Goal: Communication & Community: Answer question/provide support

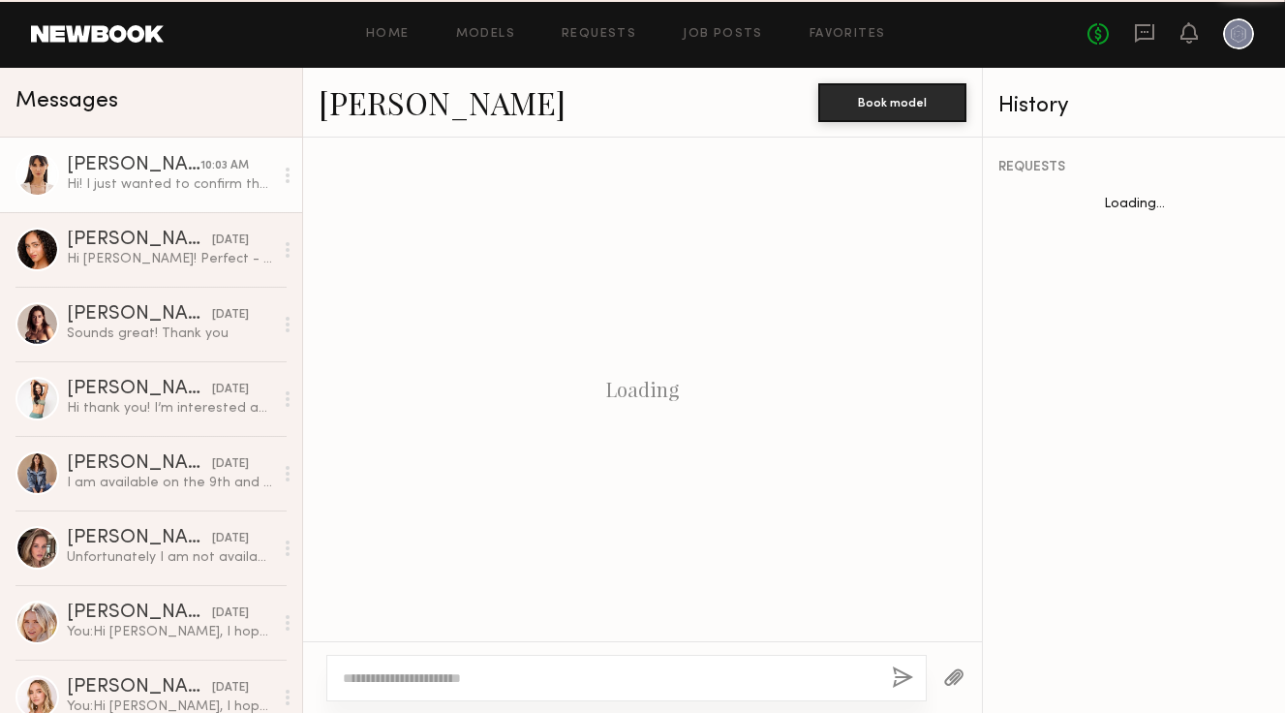
scroll to position [1241, 0]
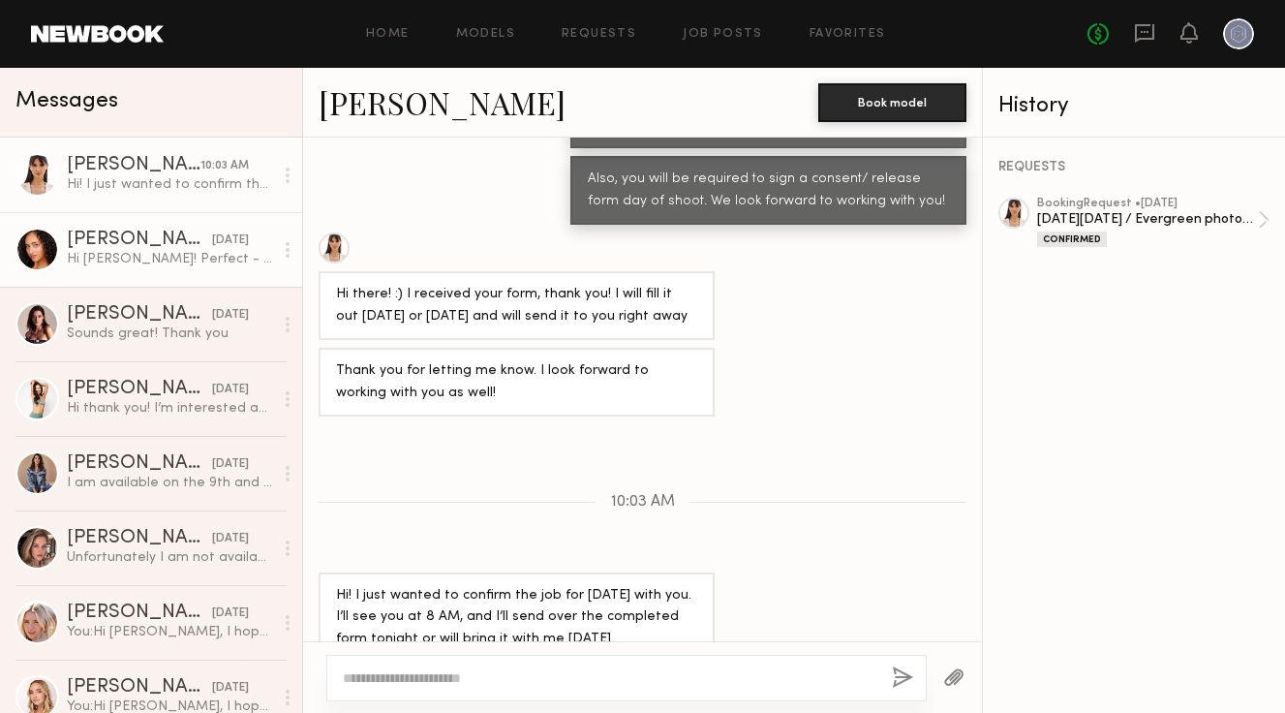
click at [141, 241] on div "[PERSON_NAME]" at bounding box center [139, 239] width 145 height 19
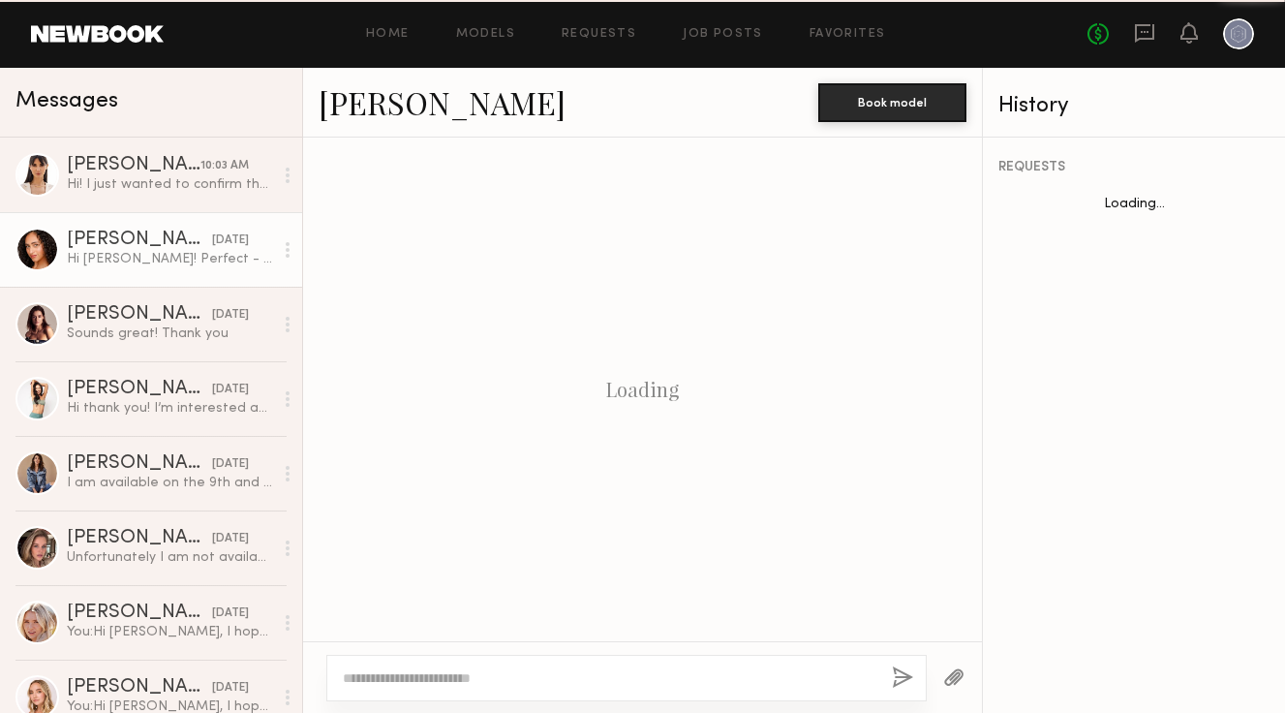
scroll to position [1324, 0]
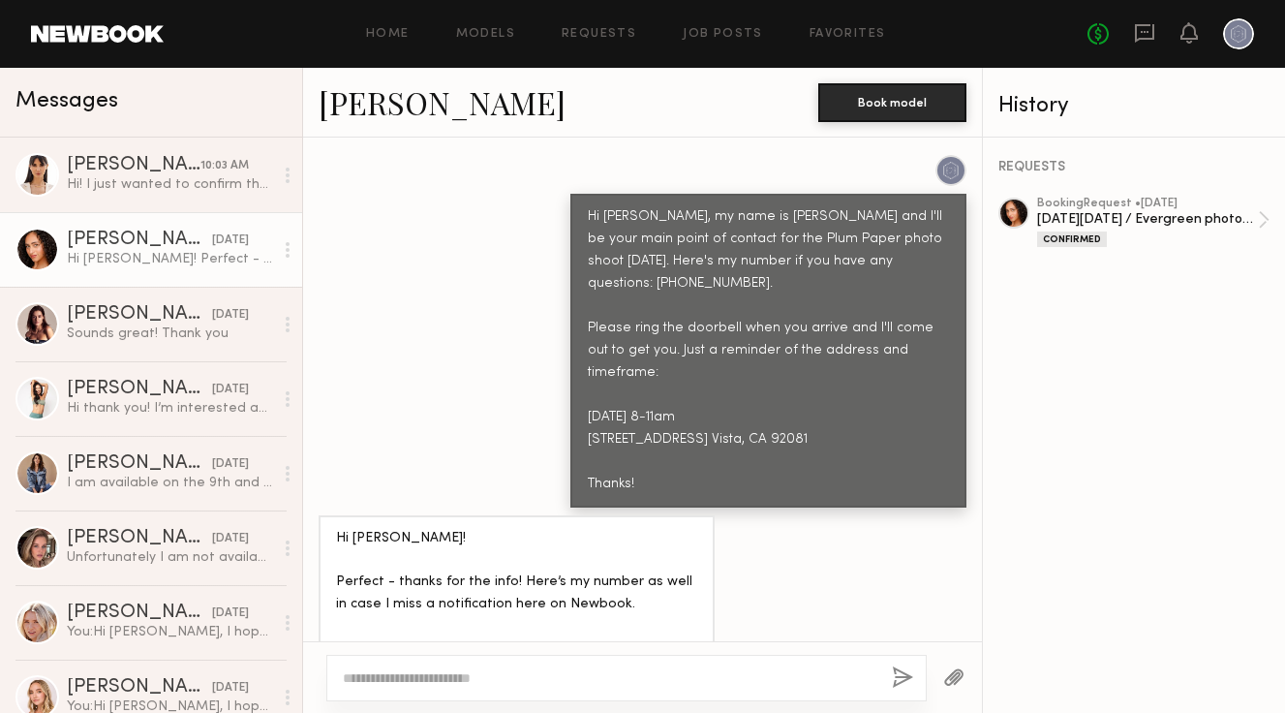
drag, startPoint x: 651, startPoint y: 441, endPoint x: 584, endPoint y: 180, distance: 269.0
click at [584, 194] on div "Hi [PERSON_NAME], my name is [PERSON_NAME] and I'll be your main point of conta…" at bounding box center [768, 350] width 396 height 313
copy div "Hi [PERSON_NAME], my name is [PERSON_NAME] and I'll be your main point of conta…"
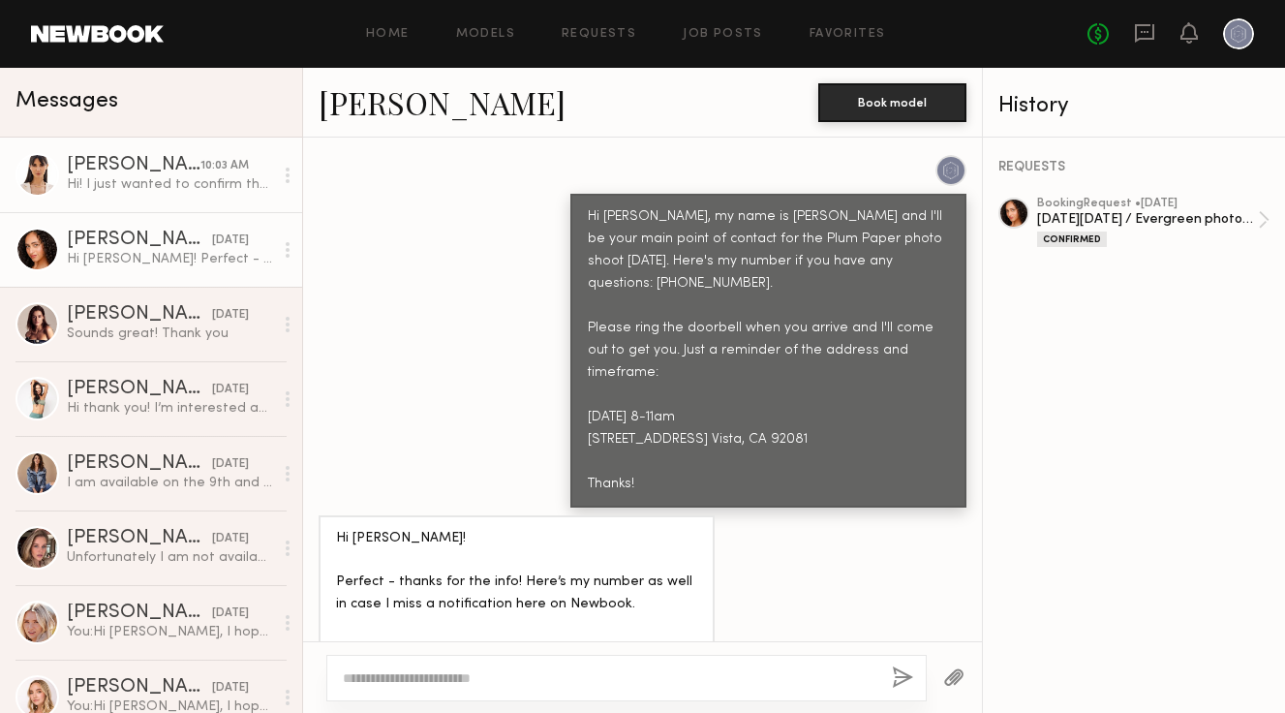
click at [126, 169] on div "[PERSON_NAME]" at bounding box center [134, 165] width 134 height 19
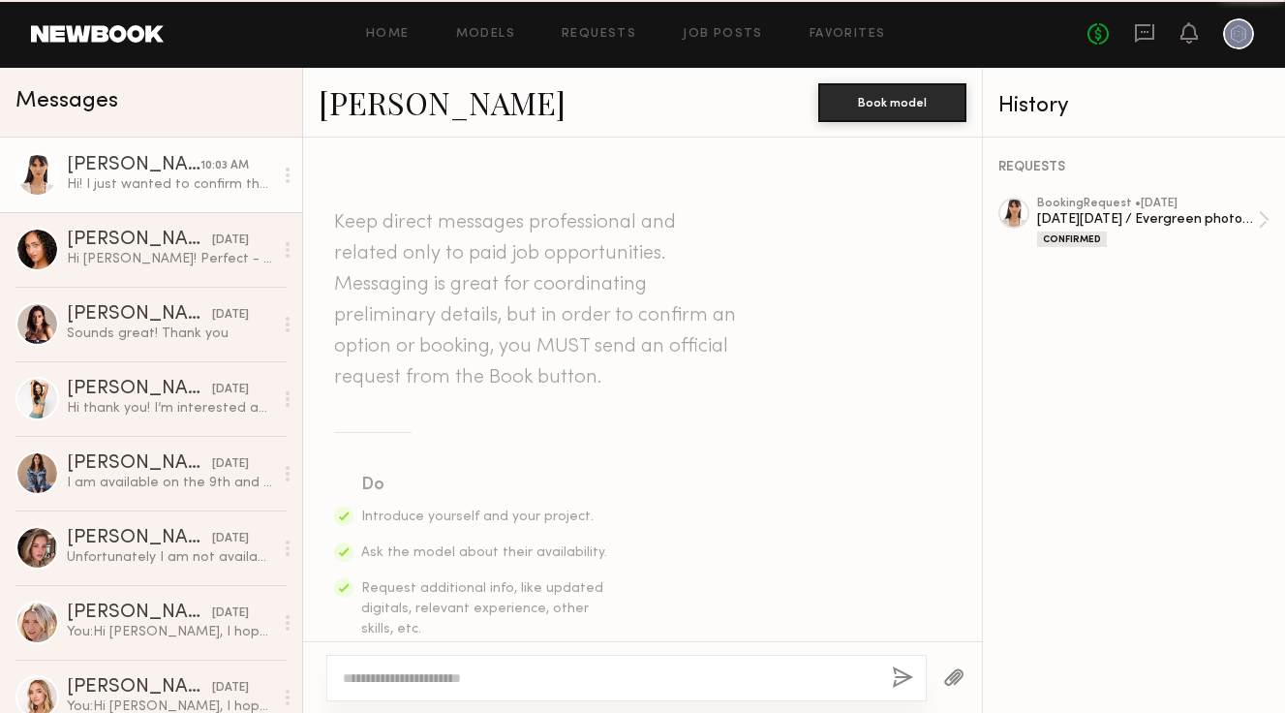
scroll to position [1241, 0]
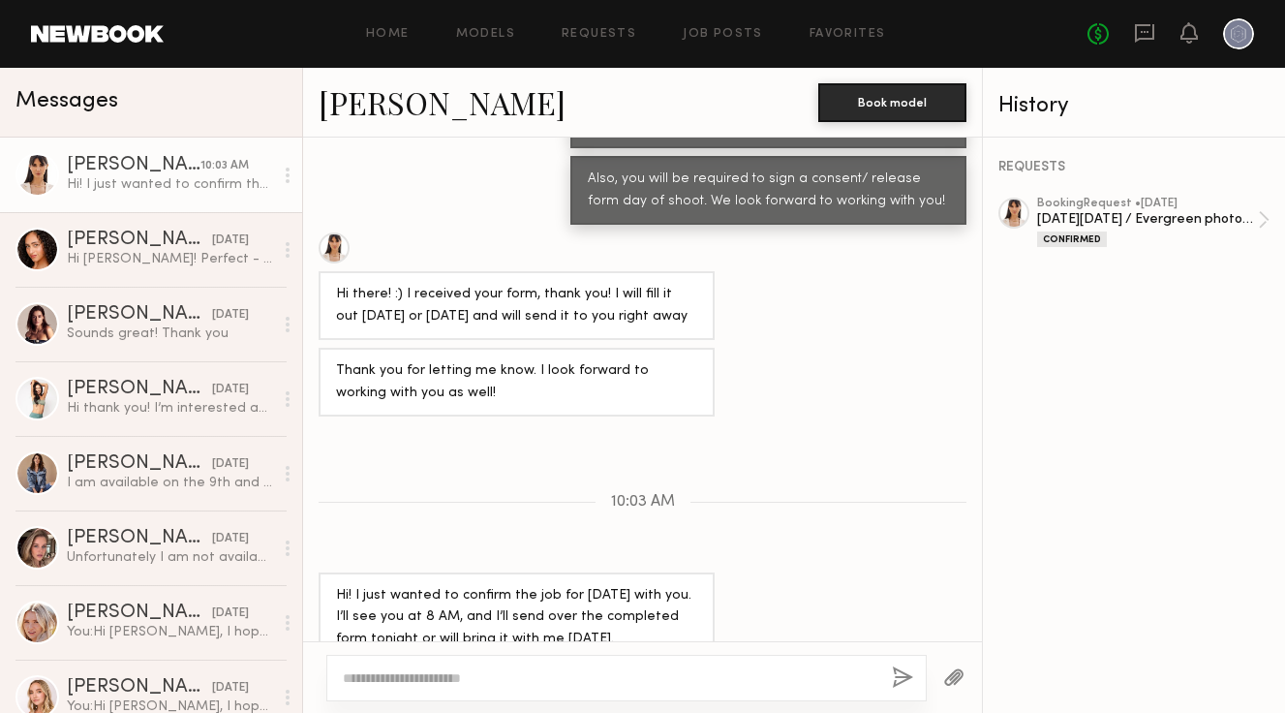
click at [492, 671] on textarea at bounding box center [610, 677] width 534 height 19
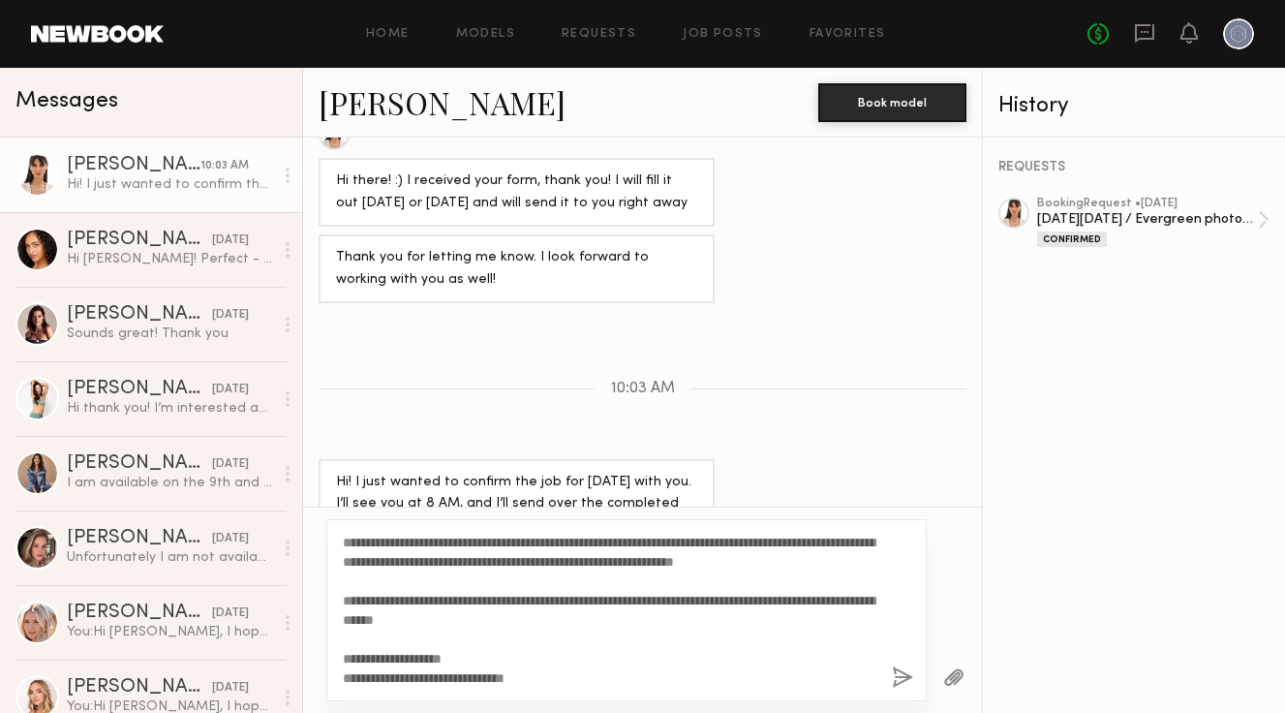
scroll to position [1374, 0]
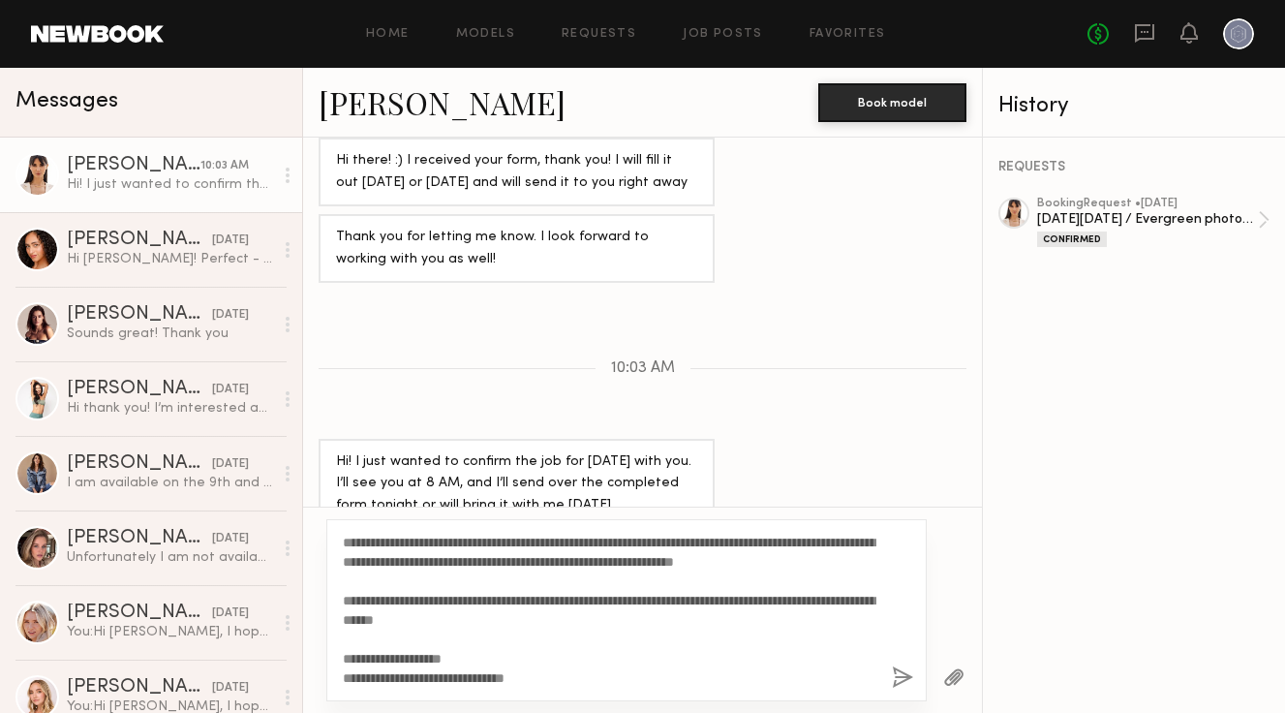
drag, startPoint x: 466, startPoint y: 561, endPoint x: 537, endPoint y: 562, distance: 70.7
click at [537, 562] on textarea "**********" at bounding box center [610, 610] width 534 height 155
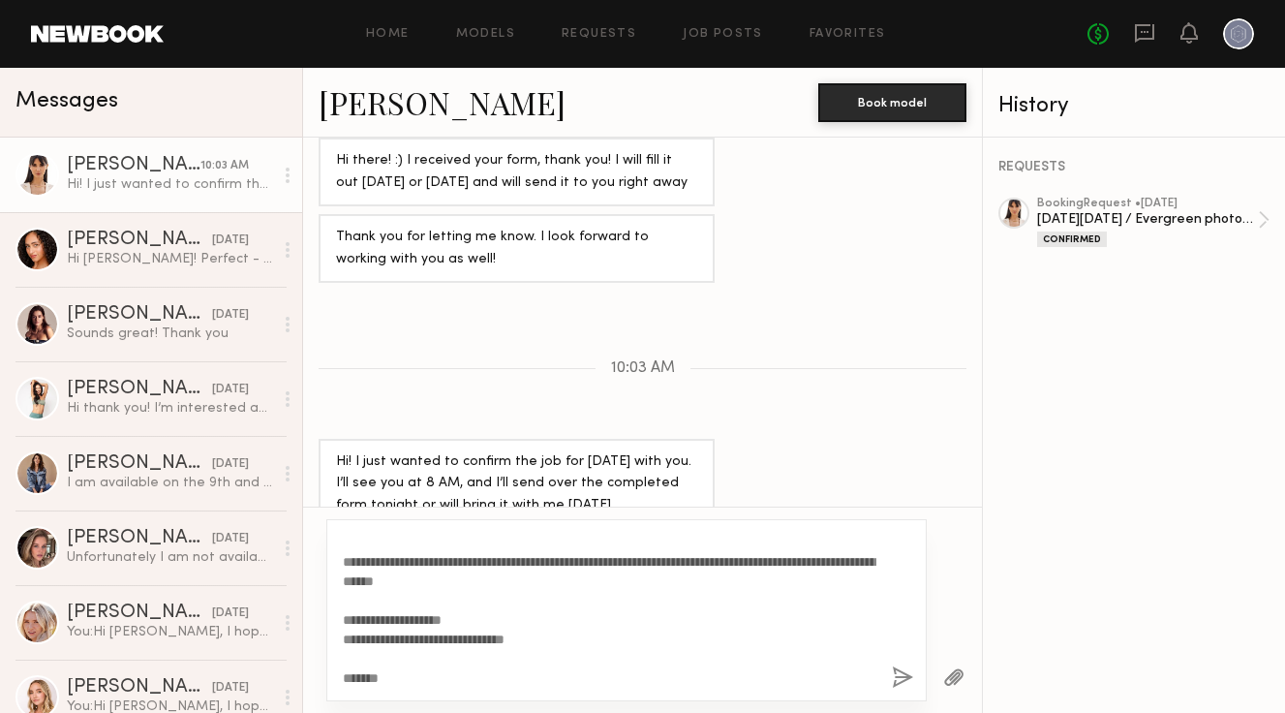
type textarea "**********"
click at [908, 672] on button "button" at bounding box center [902, 678] width 21 height 24
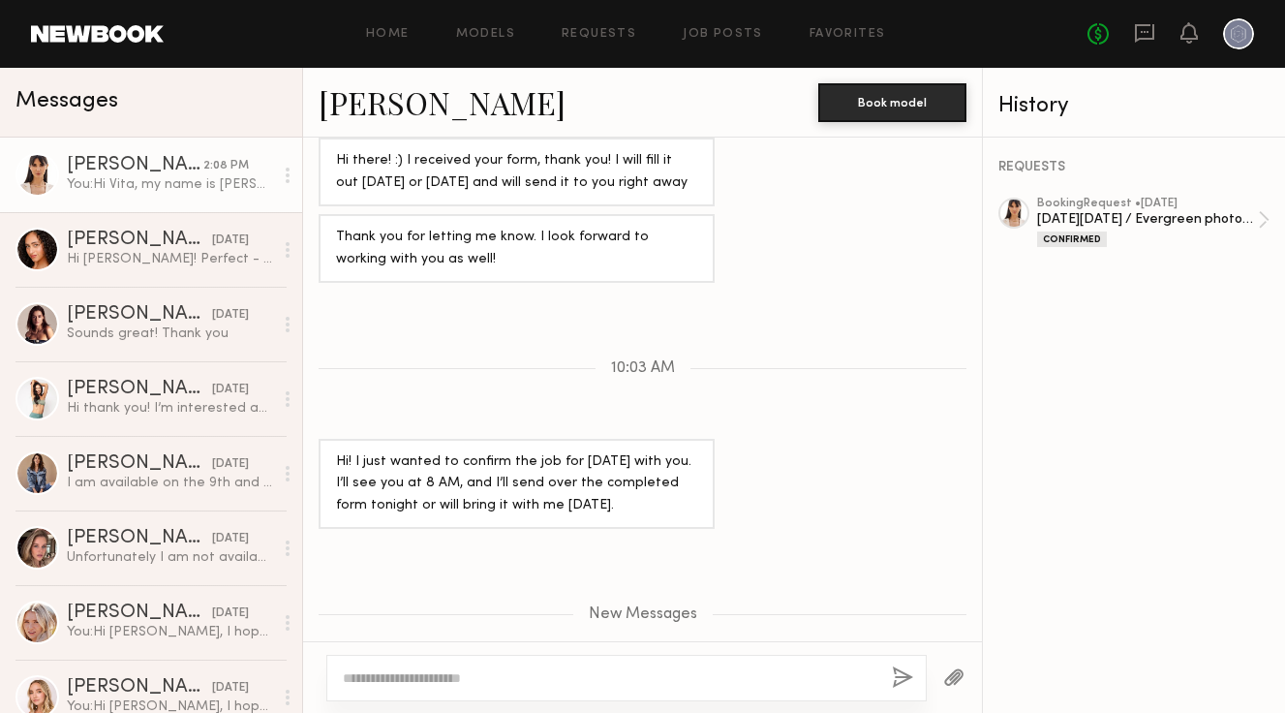
scroll to position [0, 0]
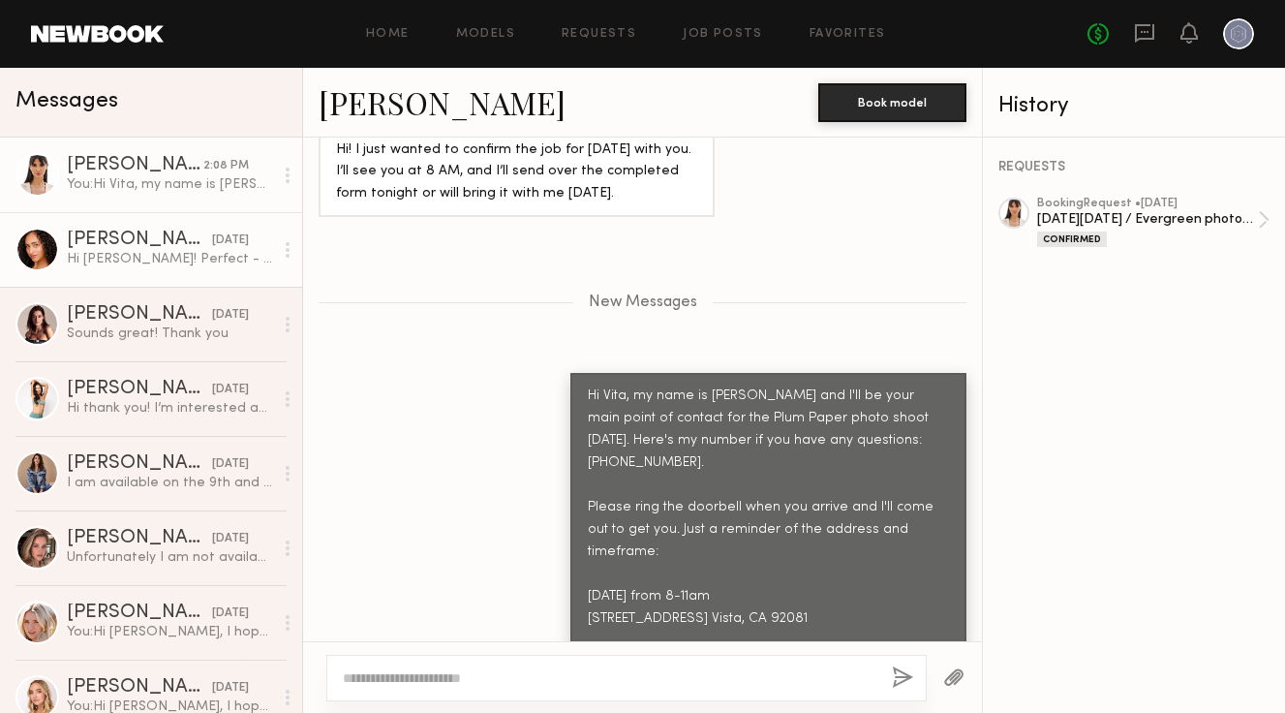
click at [200, 251] on div "Hi [PERSON_NAME]! Perfect - thanks for the info! Here’s my number as well in ca…" at bounding box center [170, 259] width 206 height 18
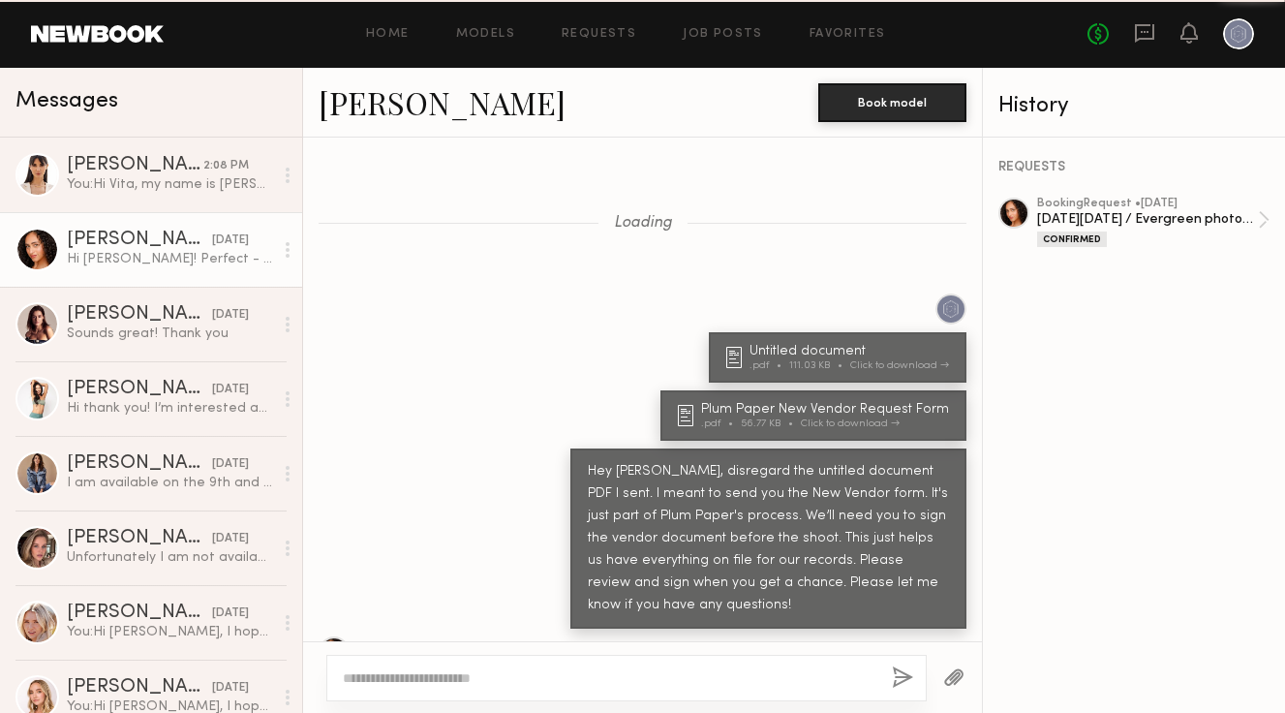
scroll to position [1324, 0]
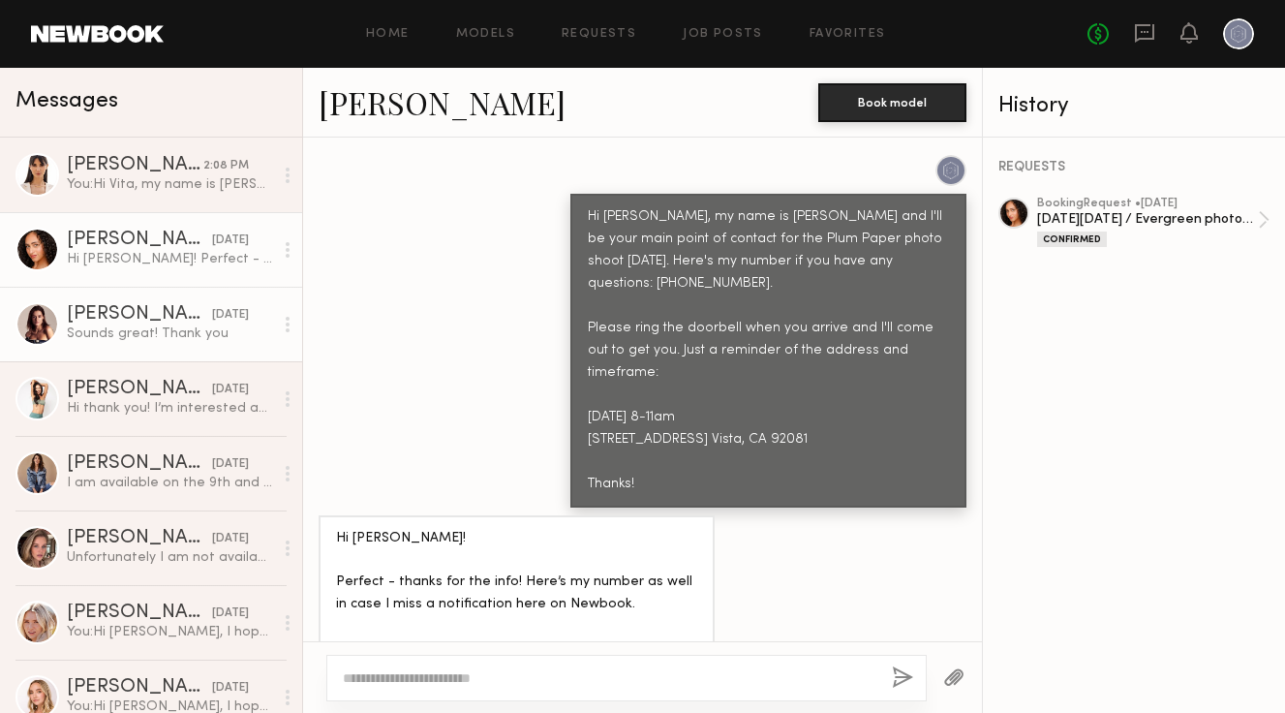
click at [175, 319] on div "[PERSON_NAME]" at bounding box center [139, 314] width 145 height 19
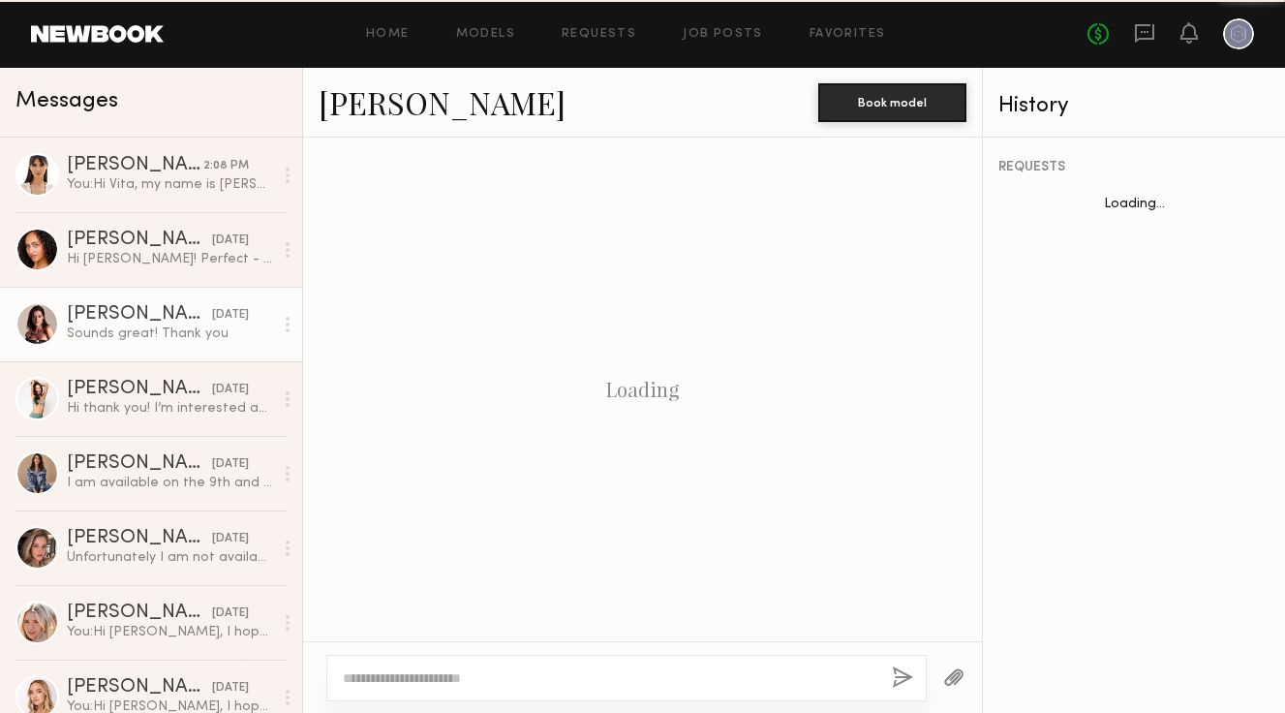
scroll to position [2269, 0]
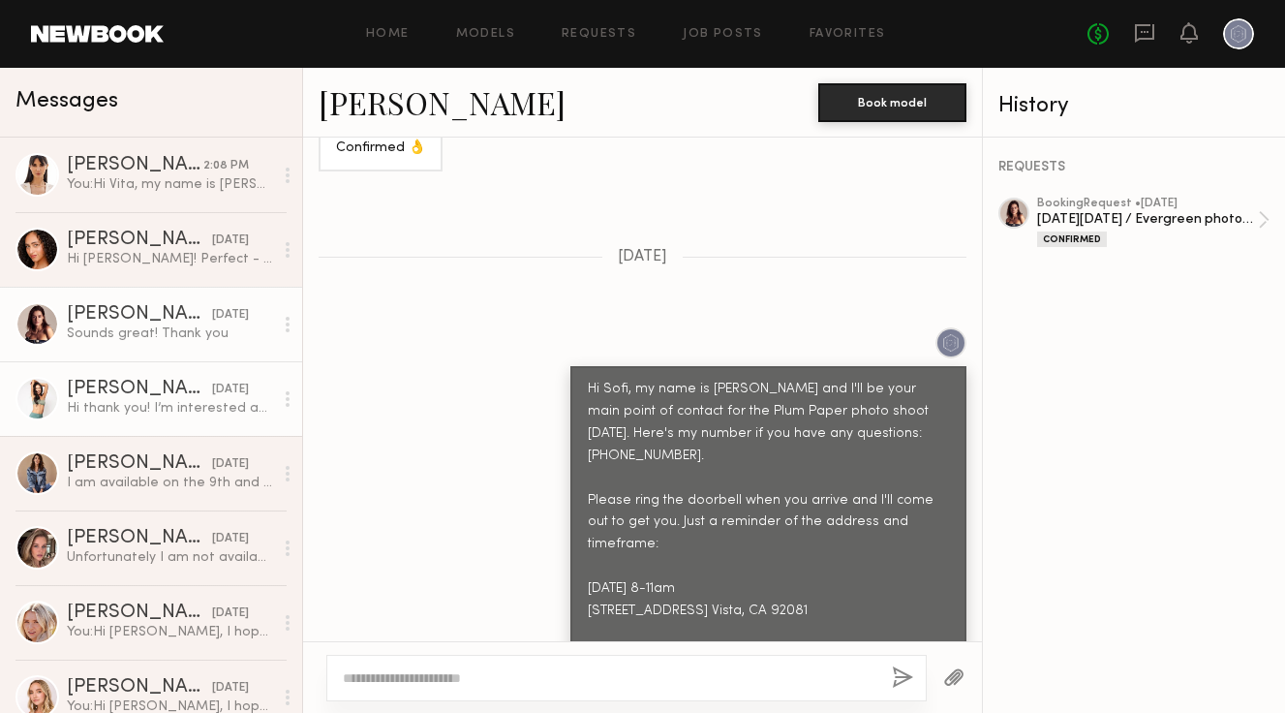
click at [174, 380] on div "[PERSON_NAME]" at bounding box center [139, 389] width 145 height 19
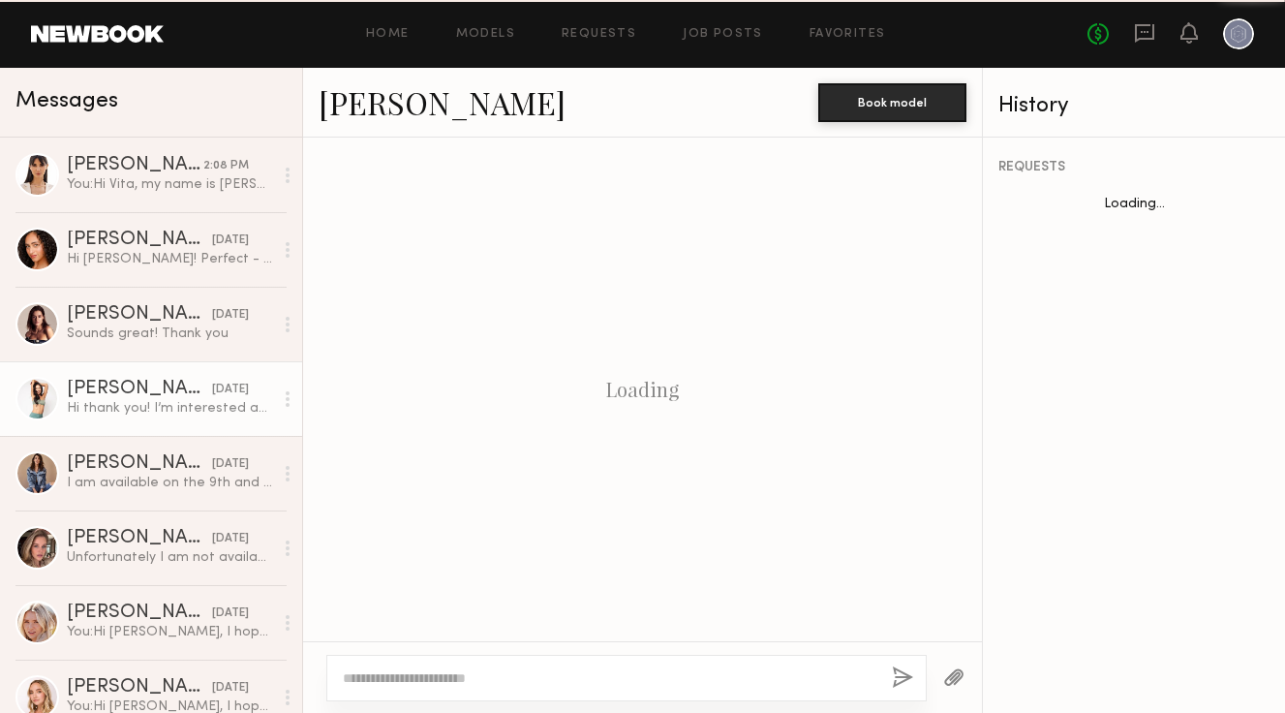
scroll to position [704, 0]
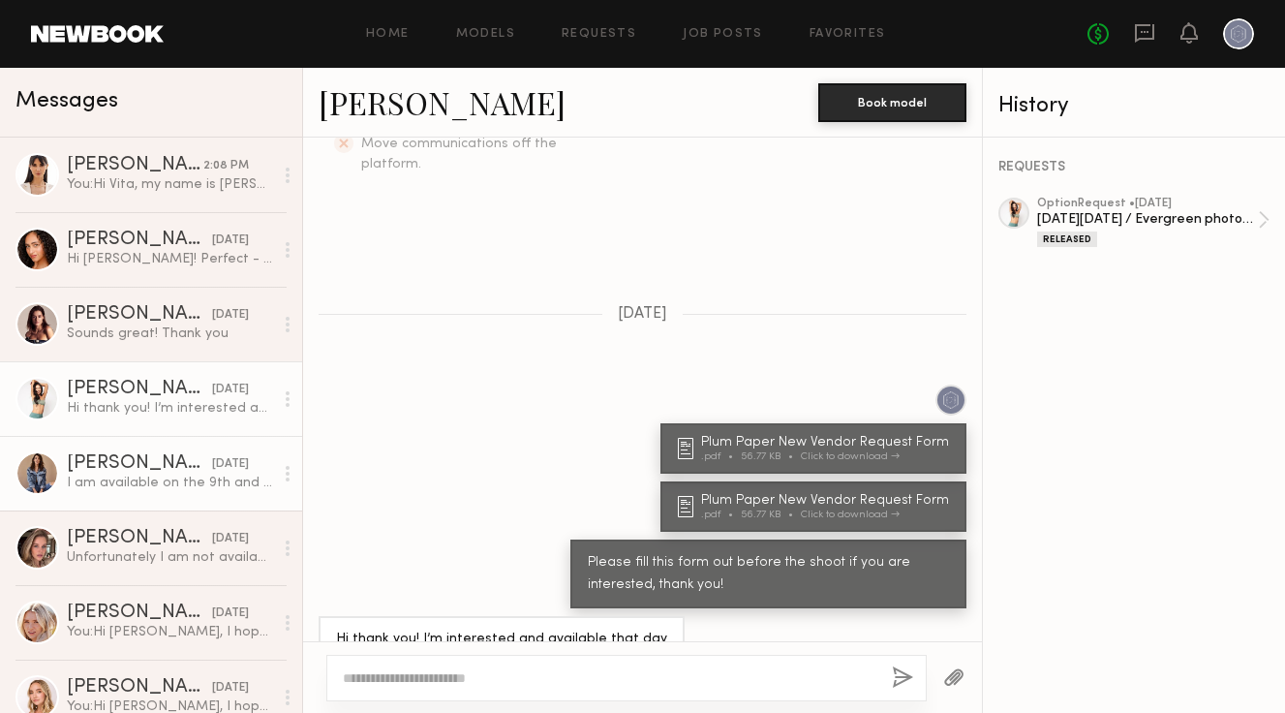
click at [153, 458] on div "[PERSON_NAME]" at bounding box center [139, 463] width 145 height 19
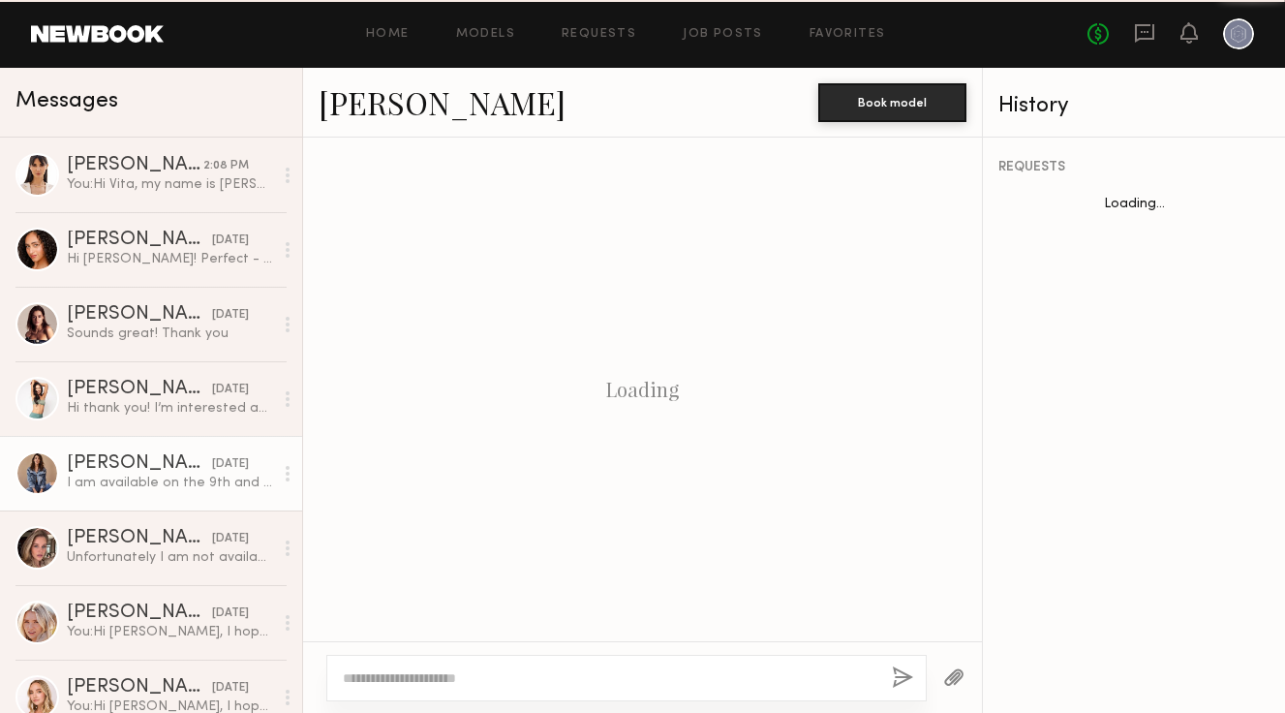
scroll to position [668, 0]
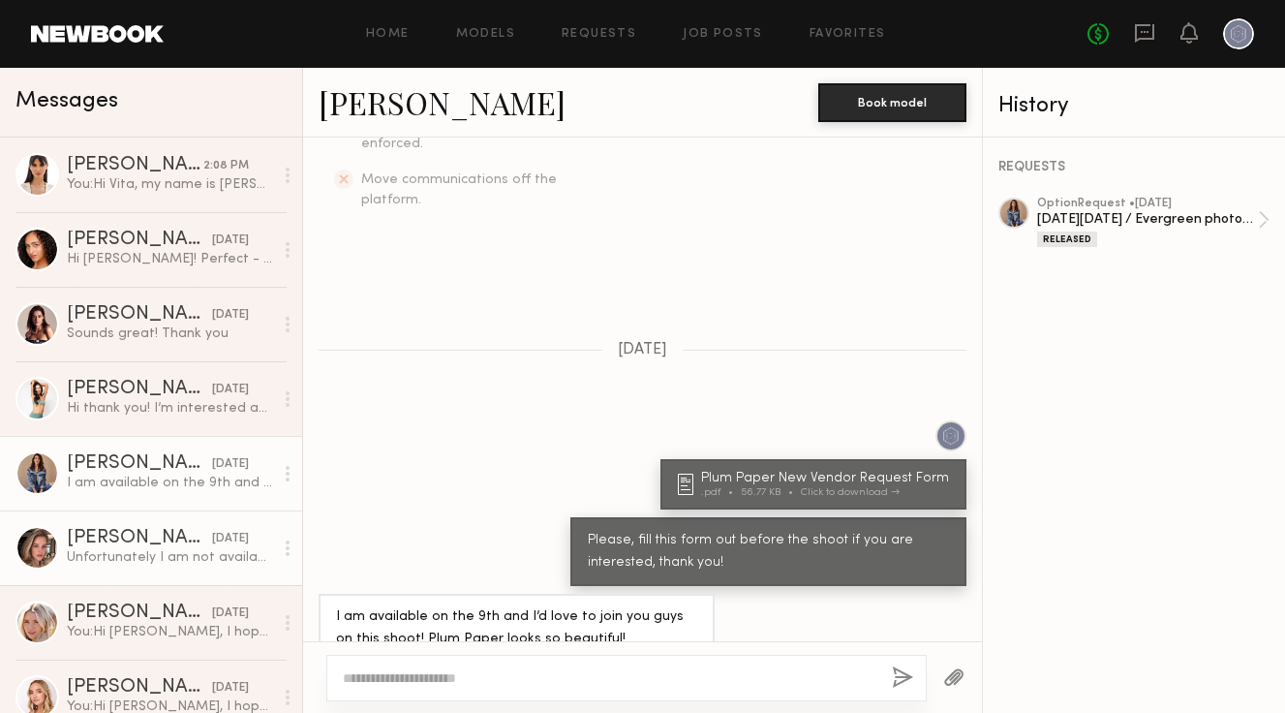
click at [150, 516] on link "[PERSON_NAME] [DATE] Unfortunately I am not available on the 9th , but will be …" at bounding box center [151, 547] width 302 height 75
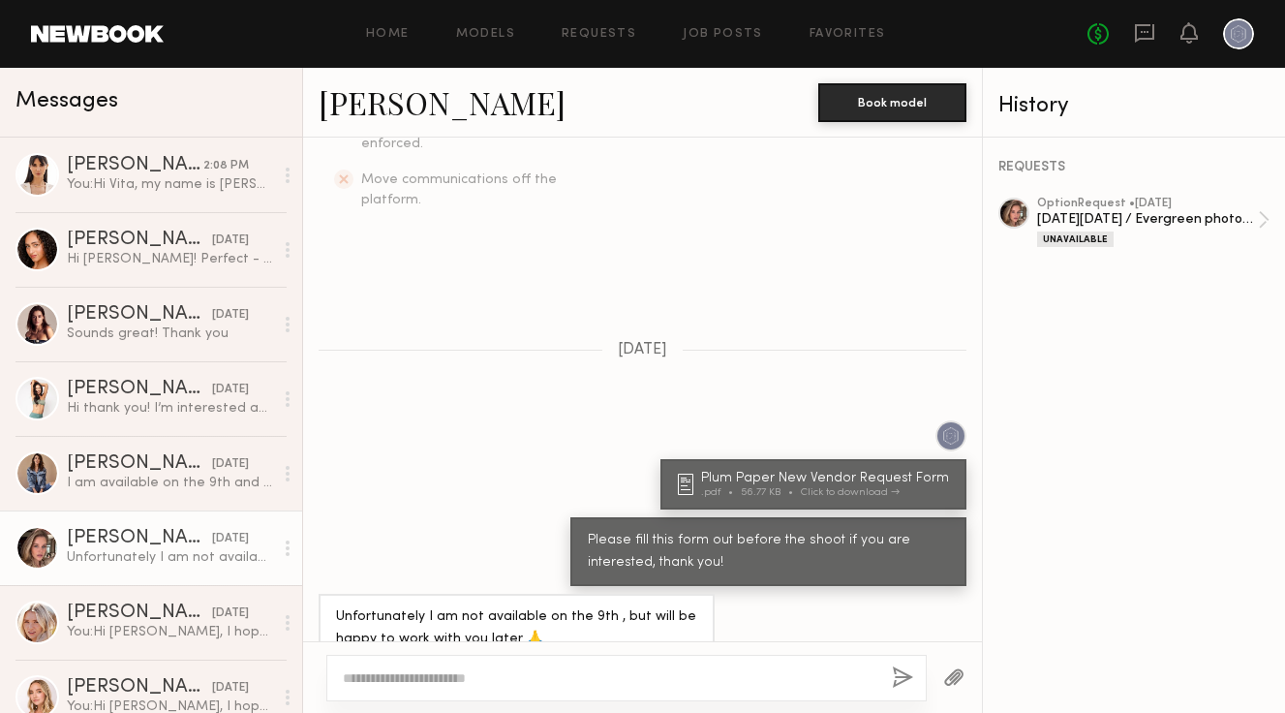
scroll to position [21, 0]
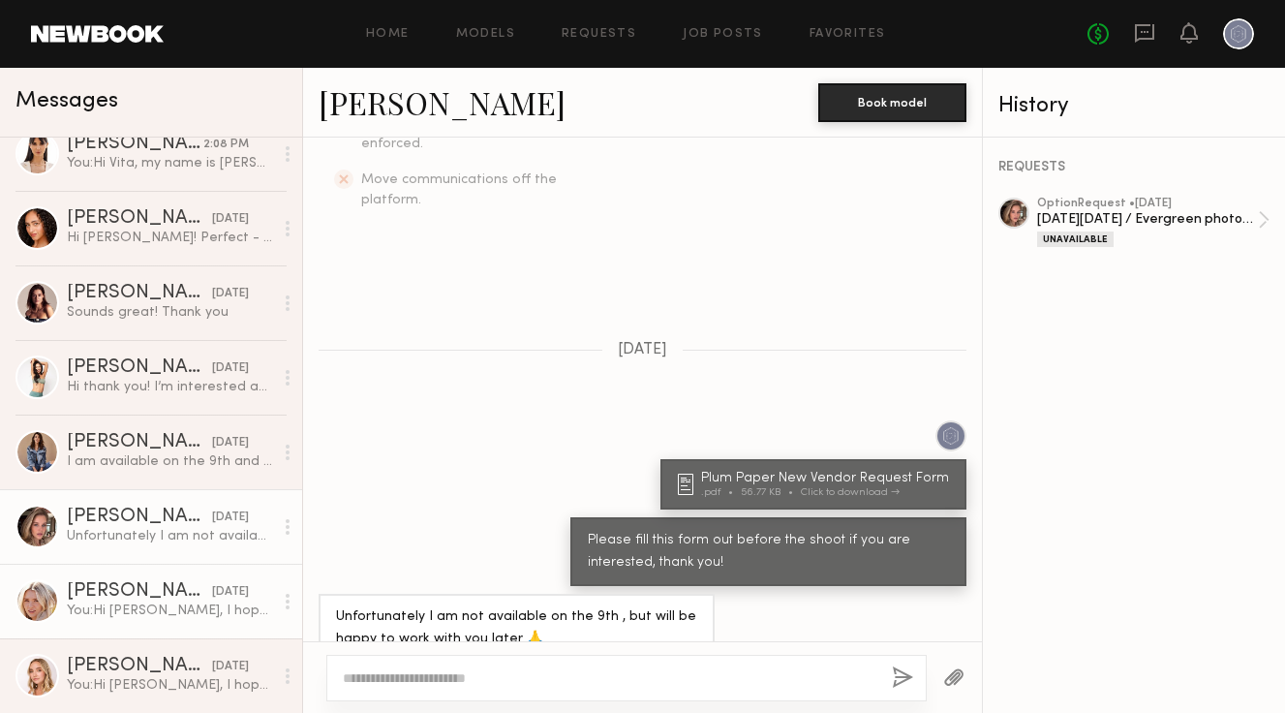
click at [142, 593] on div "[PERSON_NAME]" at bounding box center [139, 591] width 145 height 19
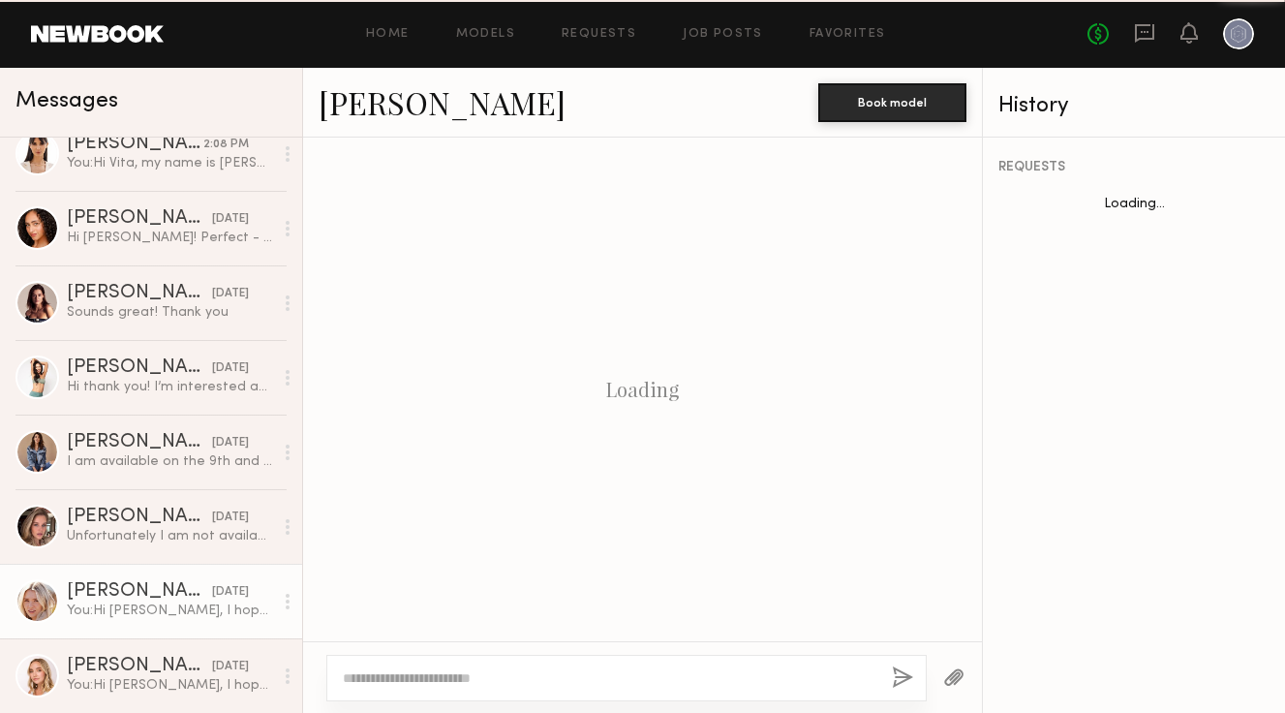
scroll to position [889, 0]
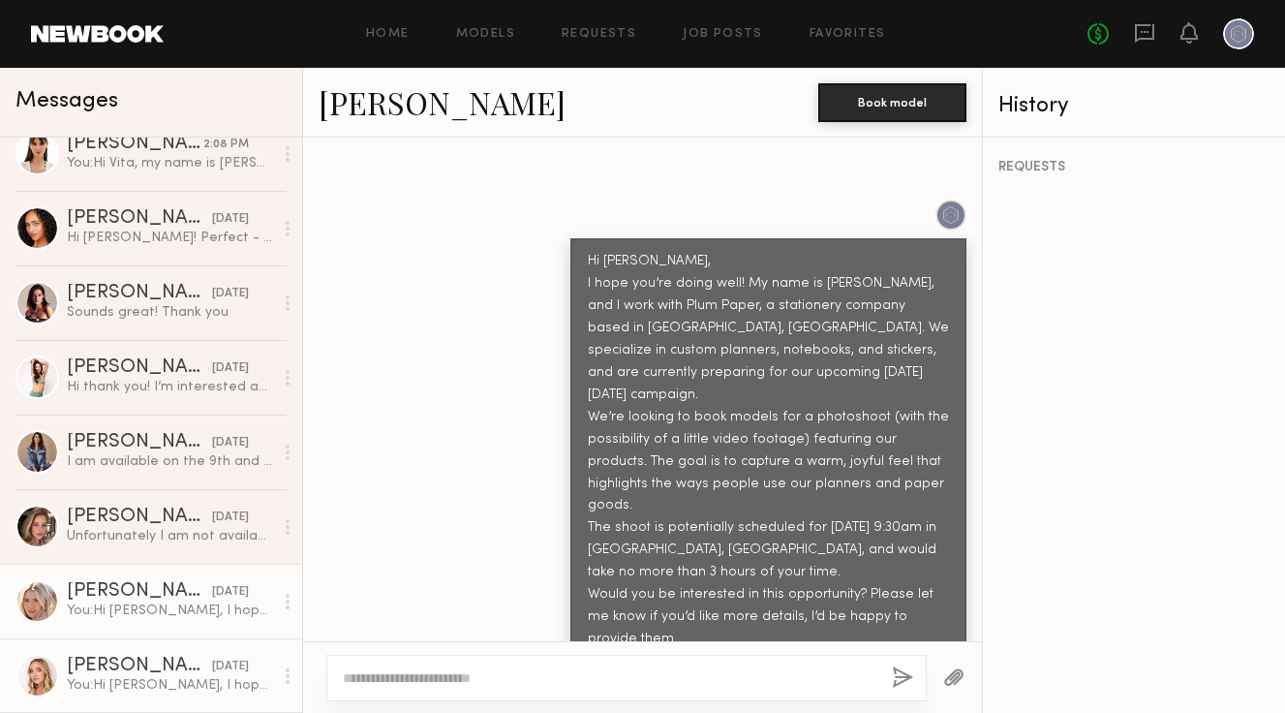
click at [134, 652] on link "[PERSON_NAME] [DATE] You: Hi [PERSON_NAME], I hope you’re doing well! My name i…" at bounding box center [151, 675] width 302 height 75
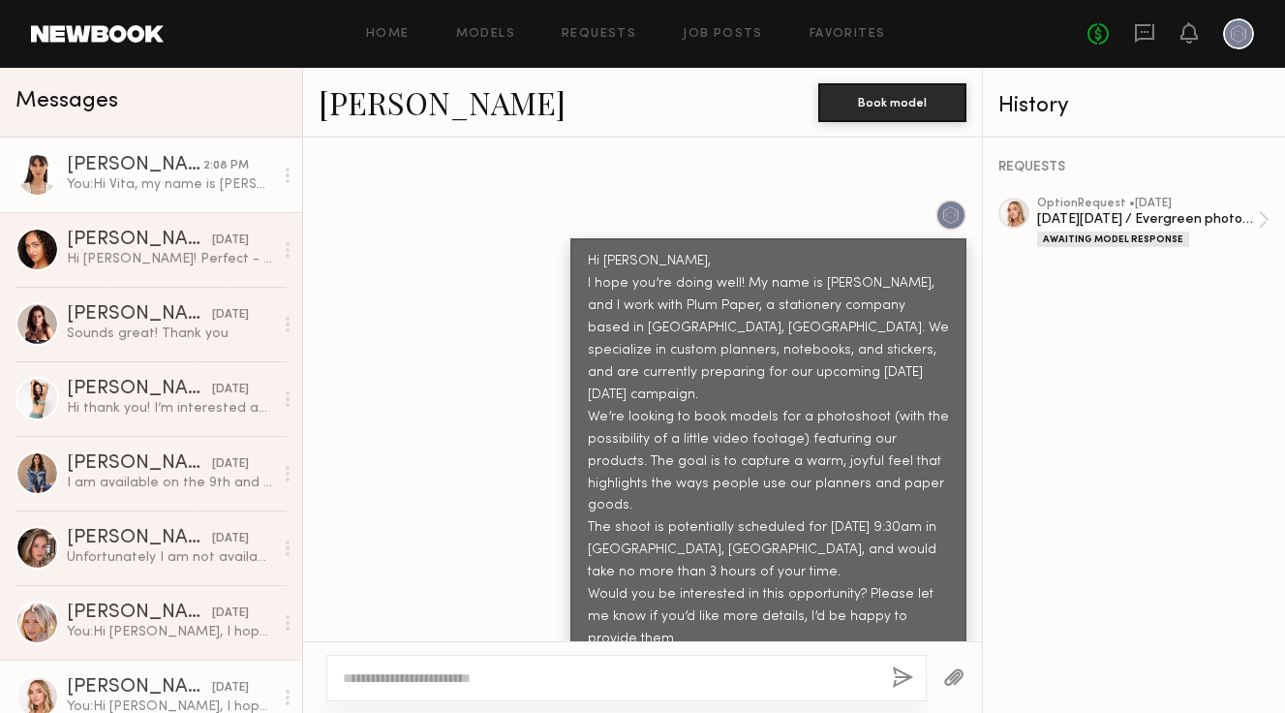
click at [151, 174] on div "[PERSON_NAME]" at bounding box center [135, 165] width 137 height 19
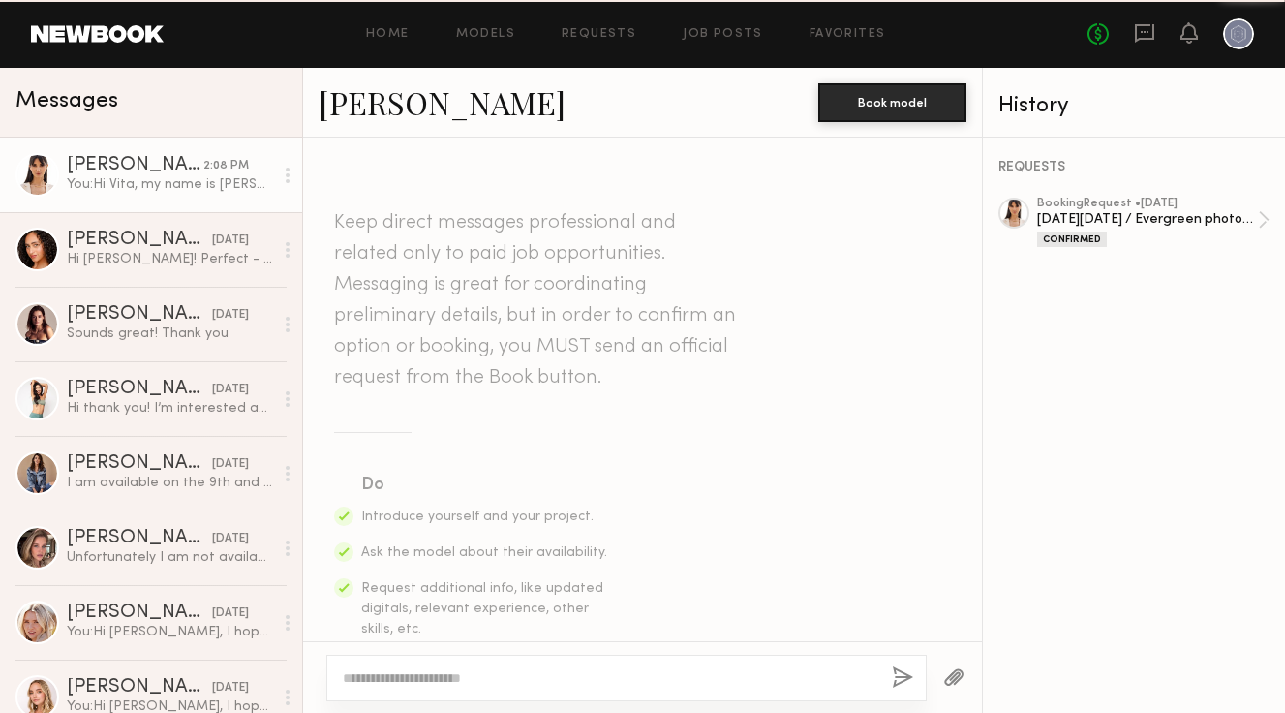
scroll to position [1539, 0]
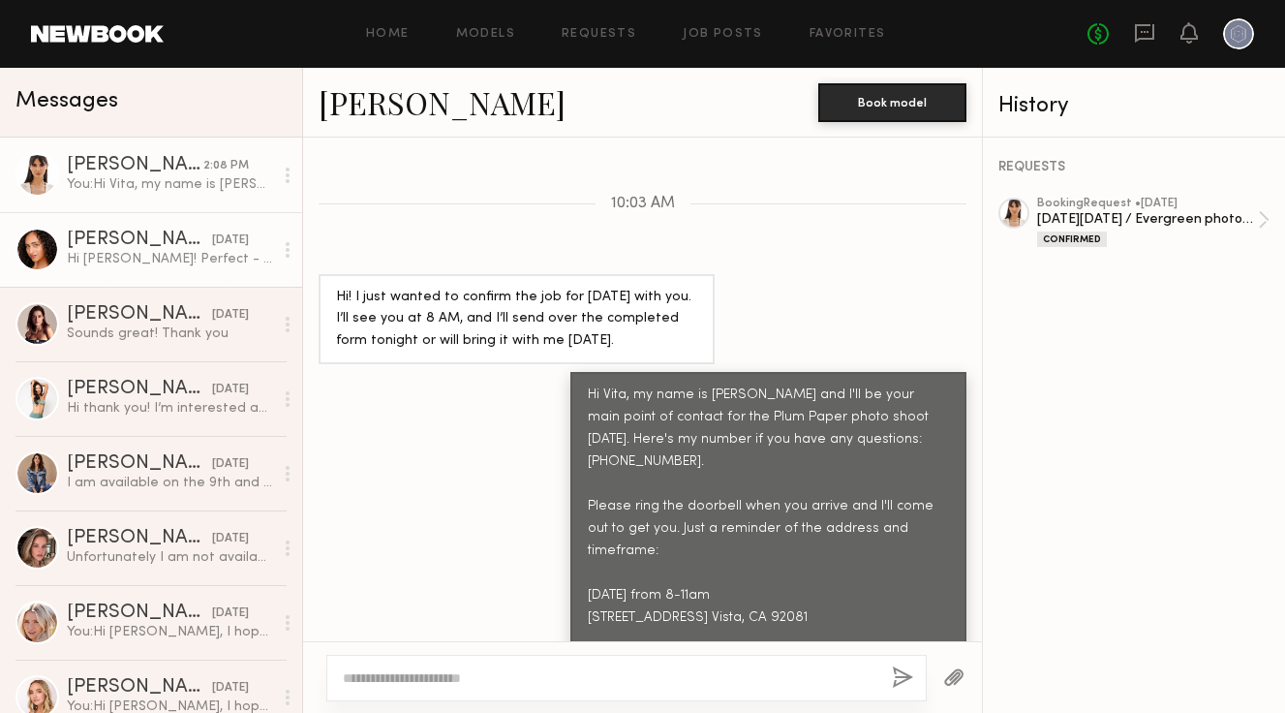
click at [124, 245] on div "[PERSON_NAME]" at bounding box center [139, 239] width 145 height 19
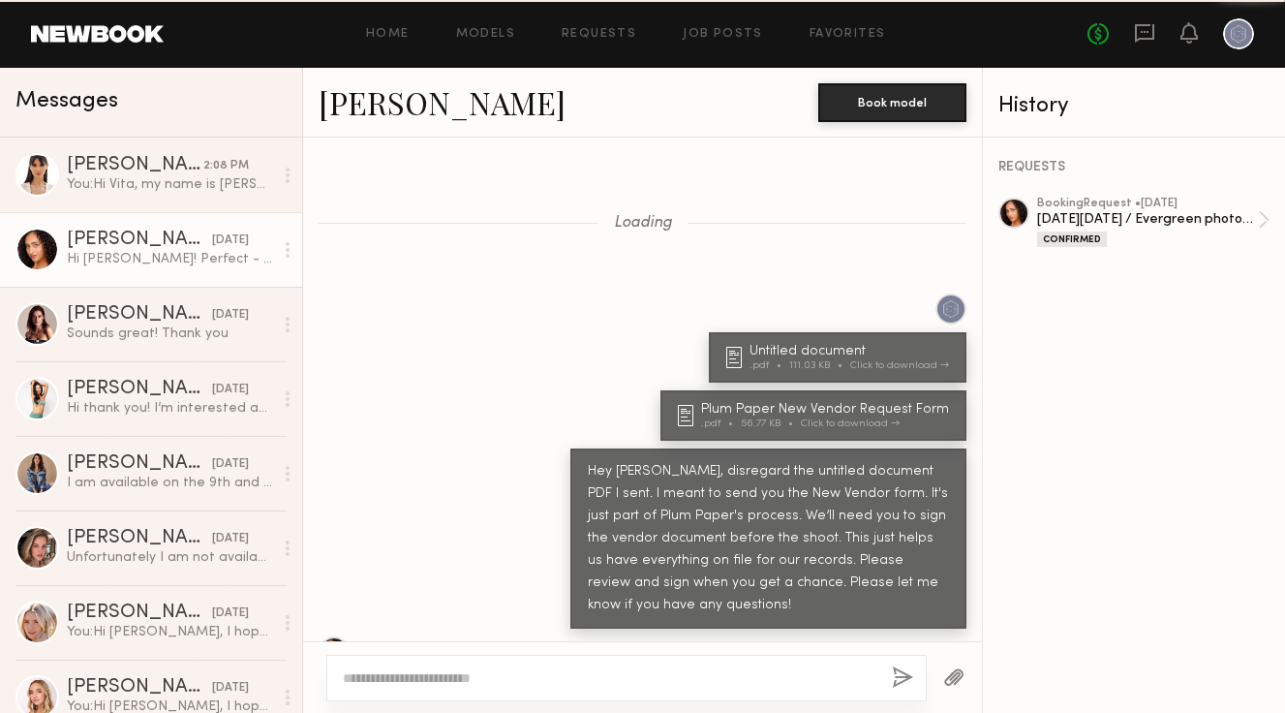
scroll to position [1324, 0]
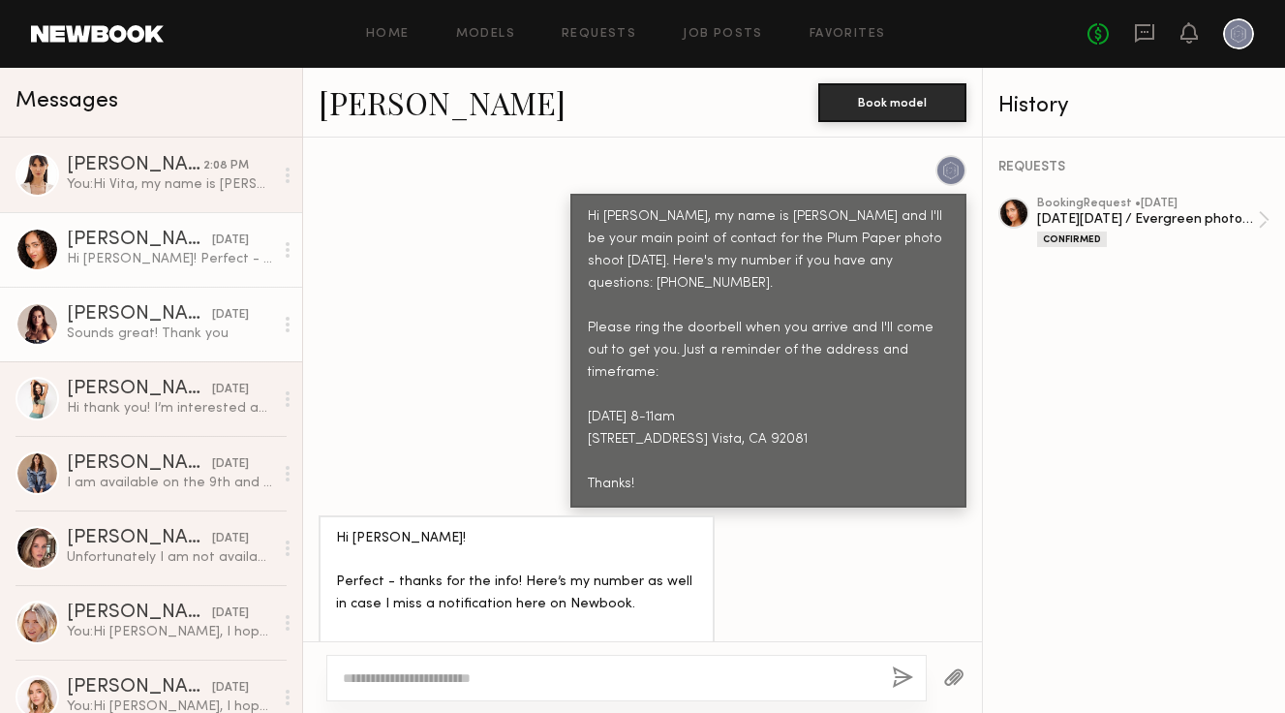
click at [124, 317] on div "[PERSON_NAME]" at bounding box center [139, 314] width 145 height 19
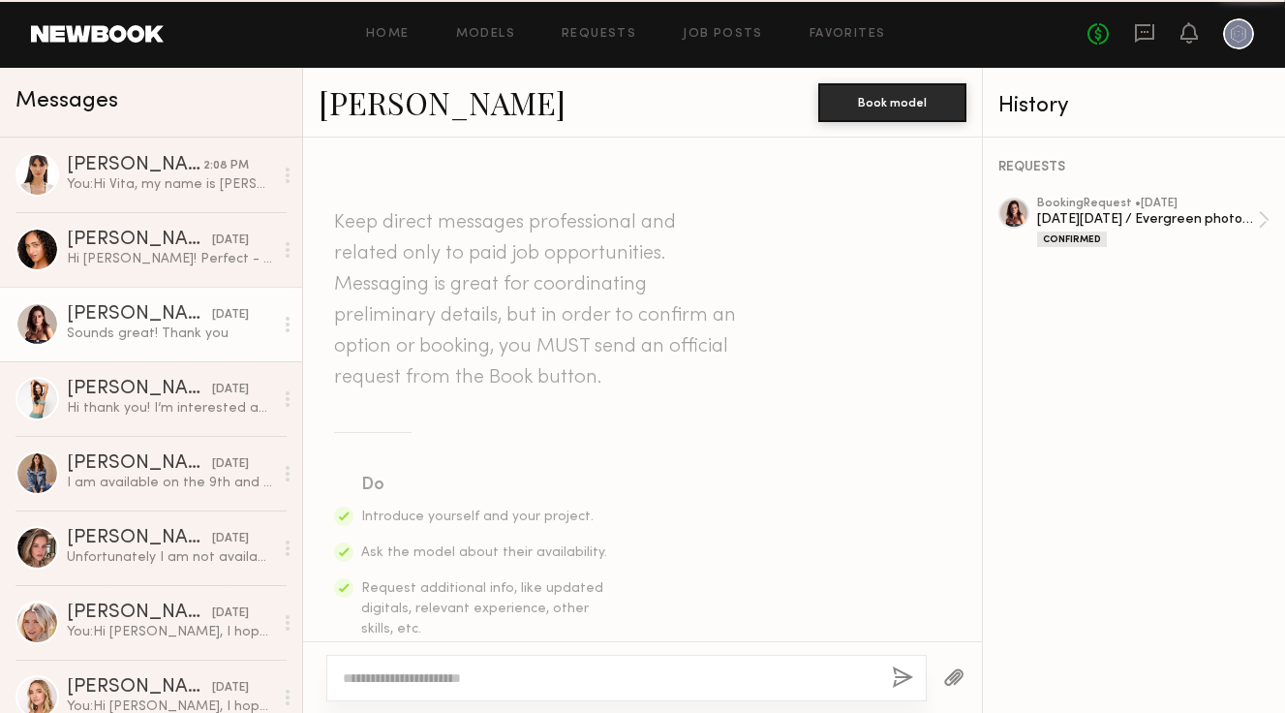
scroll to position [2269, 0]
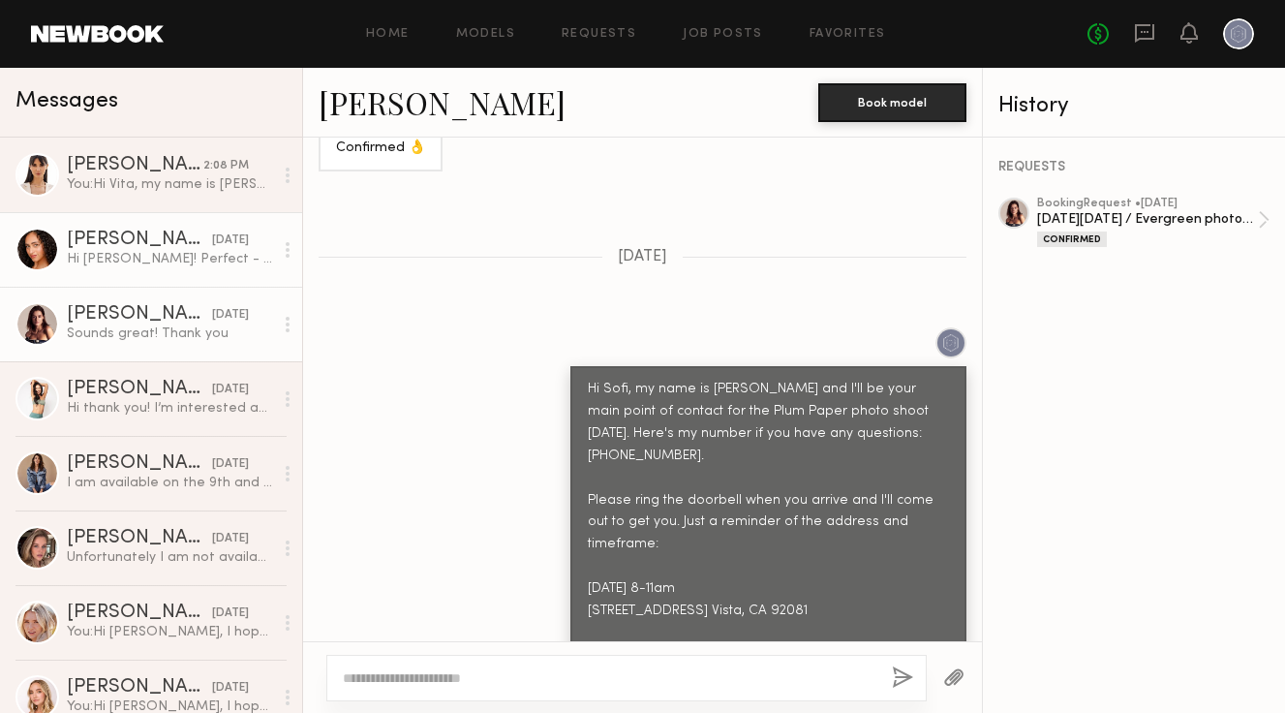
click at [158, 255] on div "Hi [PERSON_NAME]! Perfect - thanks for the info! Here’s my number as well in ca…" at bounding box center [170, 259] width 206 height 18
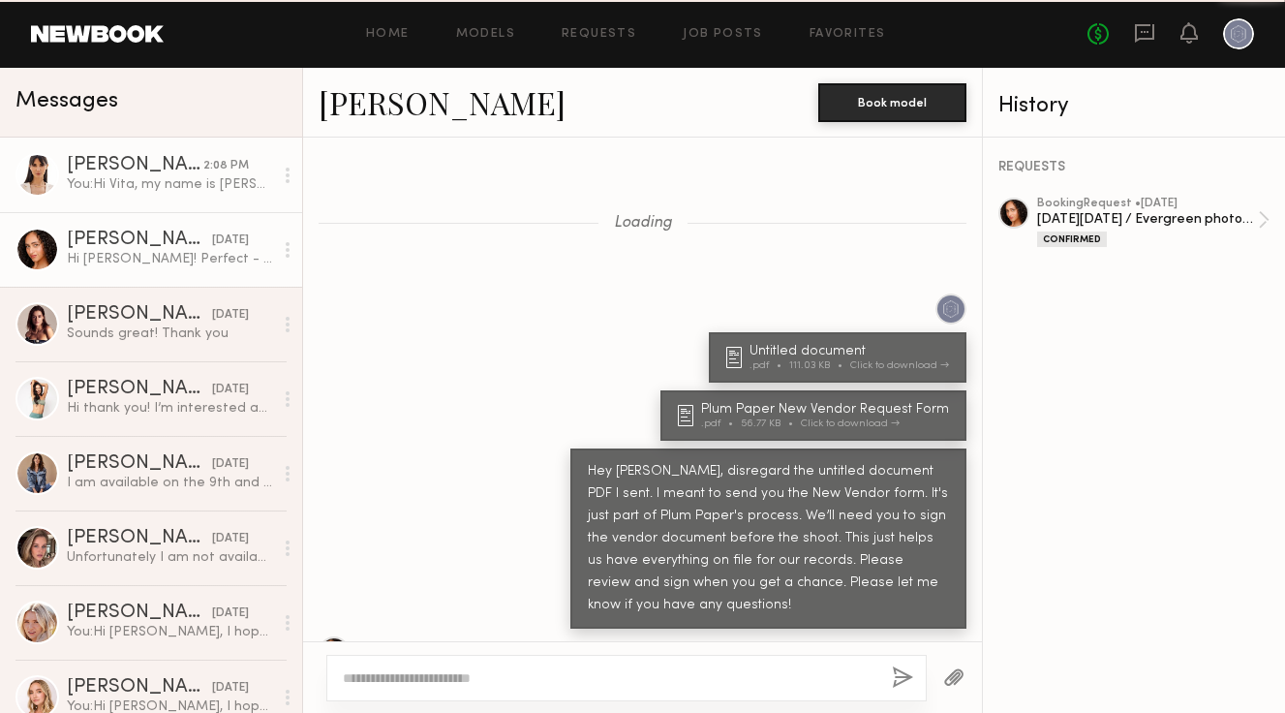
scroll to position [1324, 0]
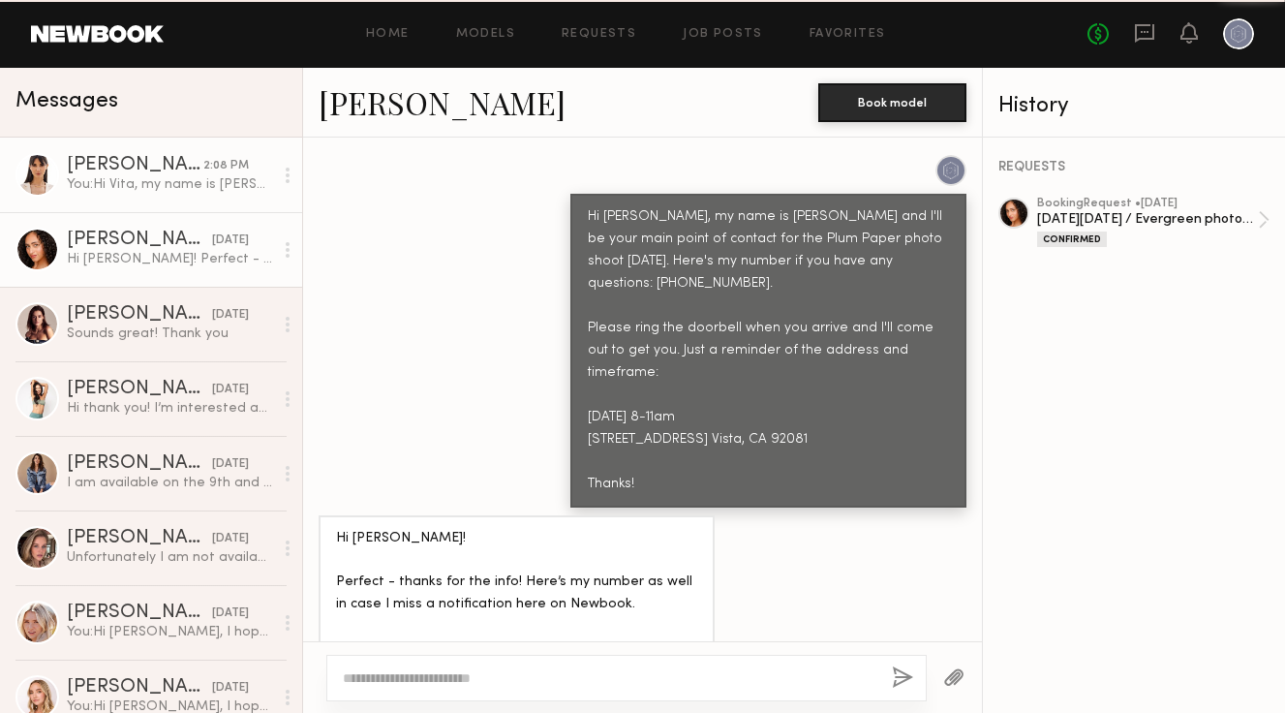
click at [159, 170] on div "[PERSON_NAME]" at bounding box center [135, 165] width 137 height 19
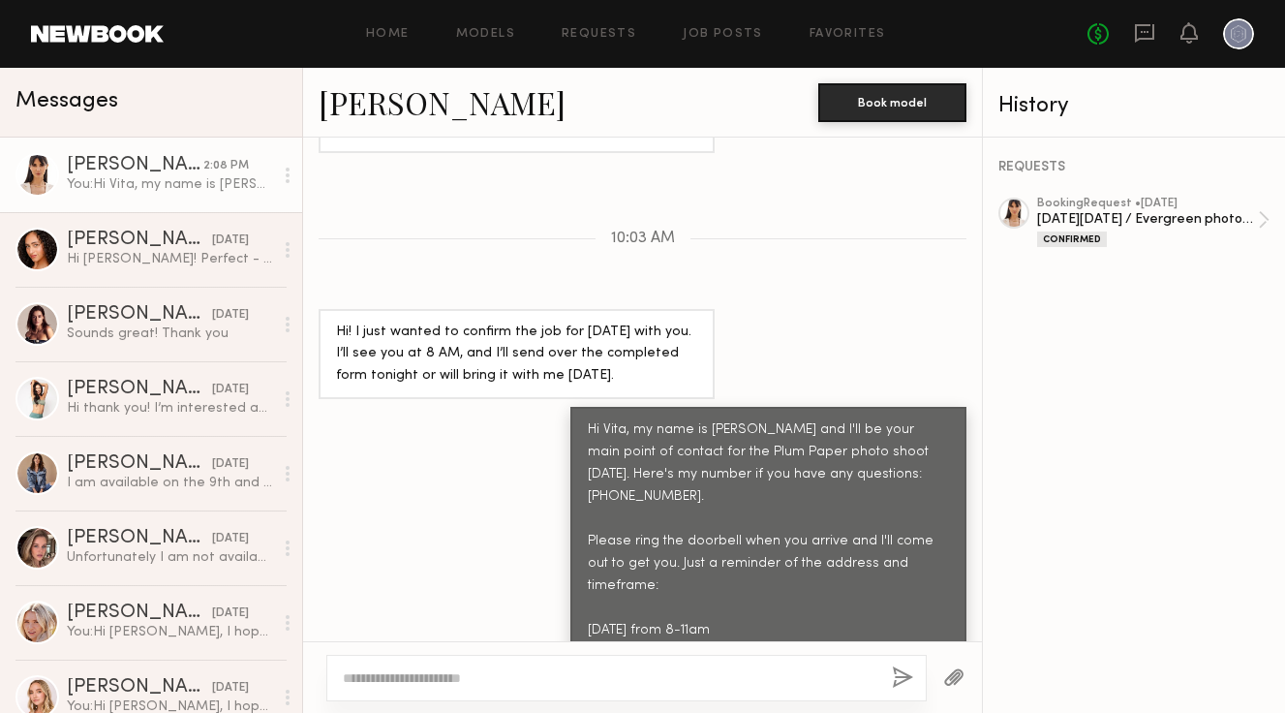
scroll to position [1539, 0]
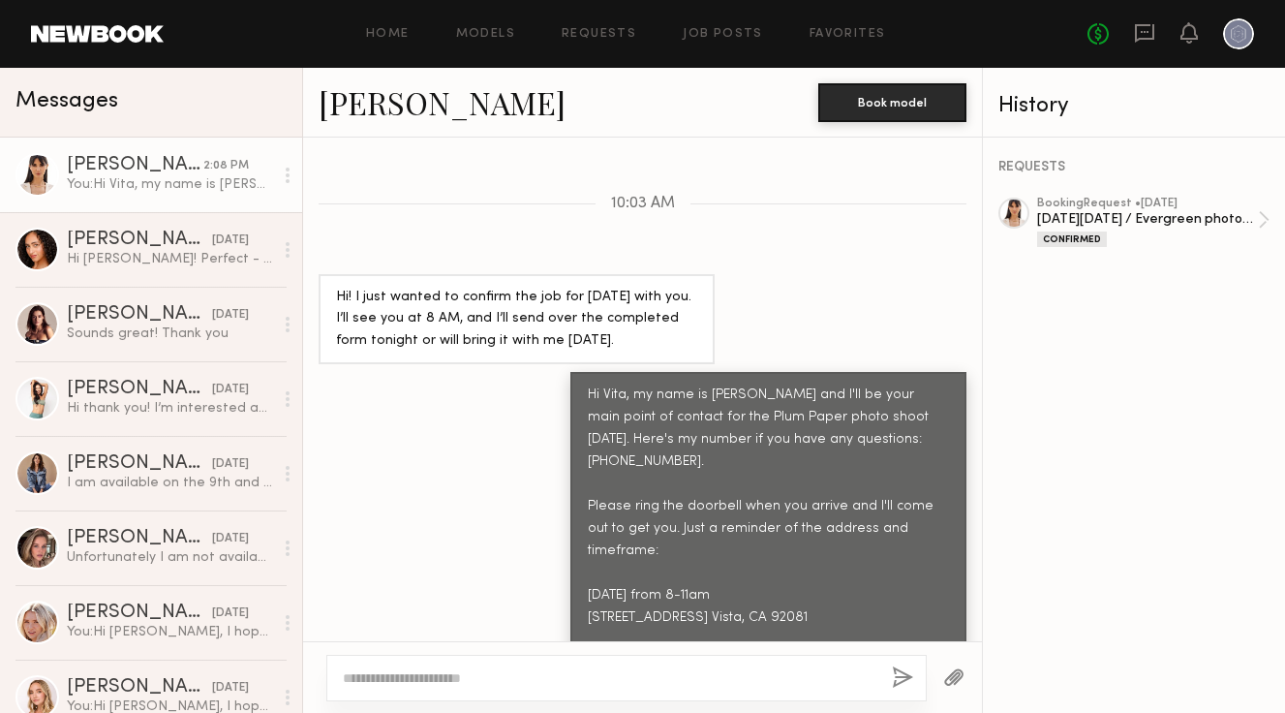
click at [166, 166] on div "[PERSON_NAME]" at bounding box center [135, 165] width 137 height 19
